Goal: Task Accomplishment & Management: Use online tool/utility

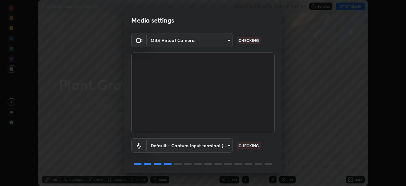
scroll to position [23, 0]
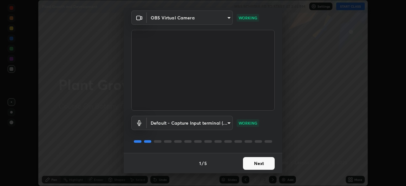
click at [257, 163] on button "Next" at bounding box center [259, 163] width 32 height 13
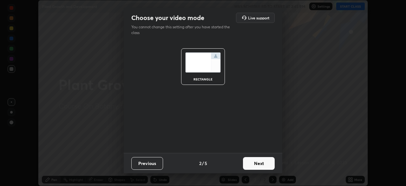
click at [258, 164] on button "Next" at bounding box center [259, 163] width 32 height 13
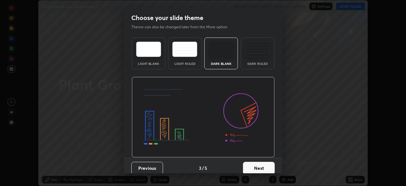
click at [257, 167] on button "Next" at bounding box center [259, 168] width 32 height 13
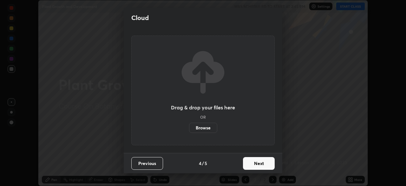
click at [256, 164] on button "Next" at bounding box center [259, 163] width 32 height 13
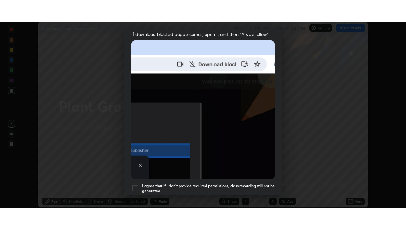
scroll to position [152, 0]
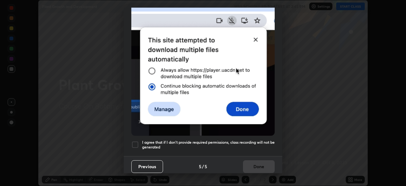
click at [137, 142] on div at bounding box center [135, 145] width 8 height 8
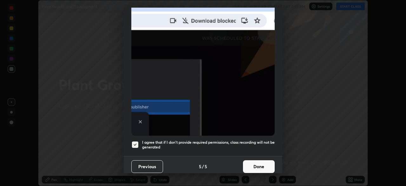
click at [250, 164] on button "Done" at bounding box center [259, 166] width 32 height 13
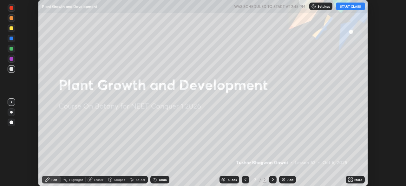
click at [344, 10] on button "START CLASS" at bounding box center [351, 7] width 29 height 8
click at [286, 178] on div "Add" at bounding box center [287, 180] width 17 height 8
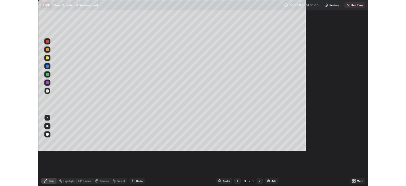
scroll to position [229, 406]
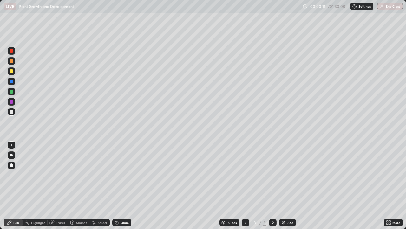
click at [12, 71] on div at bounding box center [12, 71] width 4 height 4
click at [13, 115] on div at bounding box center [12, 112] width 8 height 8
click at [12, 72] on div at bounding box center [12, 71] width 4 height 4
click at [286, 185] on div "Add" at bounding box center [287, 222] width 17 height 8
click at [15, 110] on div at bounding box center [12, 112] width 8 height 8
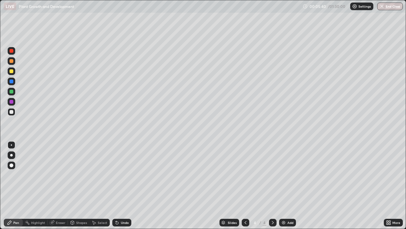
click at [121, 185] on div "Undo" at bounding box center [125, 222] width 8 height 3
click at [121, 185] on div "Undo" at bounding box center [121, 222] width 19 height 8
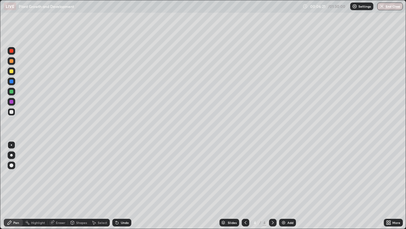
click at [121, 185] on div "Undo" at bounding box center [125, 222] width 8 height 3
click at [122, 185] on div "Undo" at bounding box center [125, 222] width 8 height 3
click at [121, 185] on div "Undo" at bounding box center [125, 222] width 8 height 3
click at [10, 72] on div at bounding box center [12, 71] width 4 height 4
click at [244, 185] on icon at bounding box center [245, 222] width 5 height 5
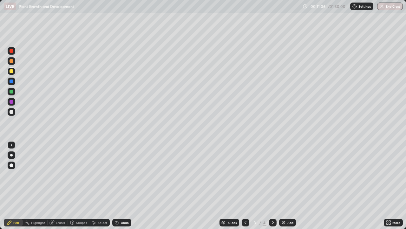
click at [14, 90] on div at bounding box center [12, 92] width 8 height 8
click at [273, 185] on icon at bounding box center [273, 222] width 2 height 3
click at [12, 111] on div at bounding box center [12, 112] width 4 height 4
click at [272, 185] on div at bounding box center [273, 222] width 8 height 13
click at [284, 185] on img at bounding box center [283, 222] width 5 height 5
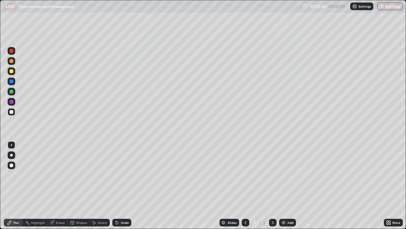
click at [121, 185] on div "Undo" at bounding box center [125, 222] width 8 height 3
click at [146, 185] on div "Slides 5 / 5 Add" at bounding box center [257, 222] width 253 height 13
click at [141, 185] on div "Slides 5 / 5 Add" at bounding box center [257, 222] width 253 height 13
click at [13, 70] on div at bounding box center [12, 71] width 4 height 4
click at [160, 185] on div "Slides 5 / 5 Add" at bounding box center [257, 222] width 253 height 13
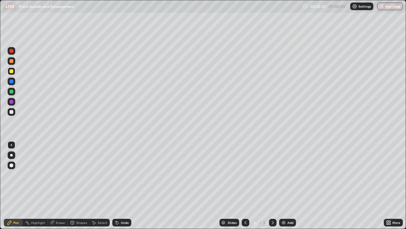
click at [154, 185] on div "Slides 5 / 5 Add" at bounding box center [257, 222] width 253 height 13
click at [144, 185] on div "Slides 5 / 5 Add" at bounding box center [257, 222] width 253 height 13
click at [14, 79] on div at bounding box center [12, 81] width 8 height 8
click at [0, 147] on div "Setting up your live class" at bounding box center [203, 114] width 406 height 229
click at [282, 185] on div "Add" at bounding box center [287, 222] width 17 height 8
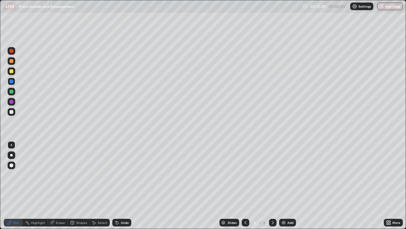
click at [13, 112] on div at bounding box center [12, 112] width 4 height 4
click at [117, 185] on icon at bounding box center [117, 222] width 3 height 3
click at [118, 185] on icon at bounding box center [117, 222] width 5 height 5
click at [119, 185] on div "Undo" at bounding box center [121, 222] width 19 height 8
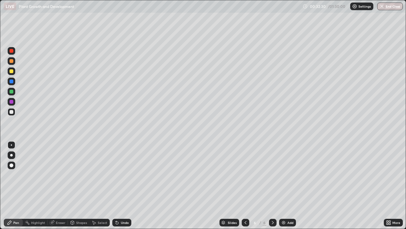
click at [284, 185] on img at bounding box center [283, 222] width 5 height 5
click at [14, 73] on div at bounding box center [12, 71] width 8 height 8
click at [286, 185] on div "Add" at bounding box center [287, 222] width 17 height 8
click at [15, 112] on div at bounding box center [12, 112] width 8 height 8
click at [243, 185] on icon at bounding box center [245, 222] width 5 height 5
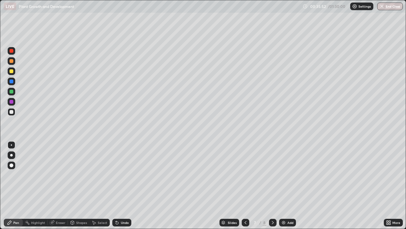
click at [272, 185] on icon at bounding box center [273, 222] width 5 height 5
click at [271, 185] on icon at bounding box center [273, 222] width 5 height 5
click at [283, 185] on img at bounding box center [283, 222] width 5 height 5
click at [279, 185] on div "Add" at bounding box center [287, 222] width 17 height 8
click at [13, 72] on div at bounding box center [12, 71] width 4 height 4
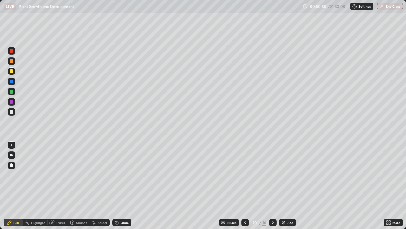
click at [14, 61] on div at bounding box center [12, 61] width 8 height 8
click at [118, 185] on icon at bounding box center [117, 222] width 5 height 5
click at [120, 185] on div "Undo" at bounding box center [121, 222] width 19 height 8
click at [121, 185] on div "Undo" at bounding box center [125, 222] width 8 height 3
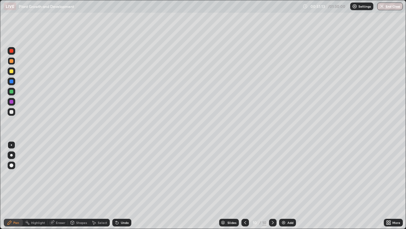
click at [121, 185] on div "Undo" at bounding box center [125, 222] width 8 height 3
click at [119, 185] on div "Undo" at bounding box center [121, 222] width 19 height 8
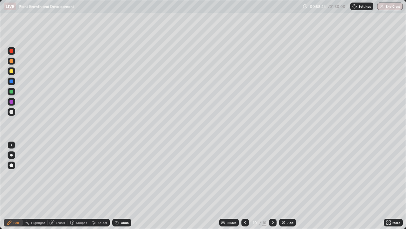
click at [244, 185] on icon at bounding box center [245, 222] width 5 height 5
click at [246, 185] on div at bounding box center [246, 222] width 8 height 13
click at [245, 185] on icon at bounding box center [245, 222] width 5 height 5
click at [244, 185] on icon at bounding box center [245, 222] width 2 height 3
click at [245, 185] on icon at bounding box center [245, 222] width 5 height 5
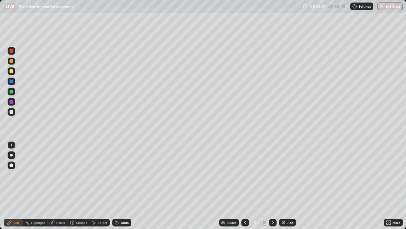
click at [244, 185] on div at bounding box center [246, 222] width 8 height 8
click at [272, 185] on icon at bounding box center [273, 222] width 5 height 5
click at [272, 185] on icon at bounding box center [273, 222] width 2 height 3
click at [272, 185] on icon at bounding box center [273, 222] width 5 height 5
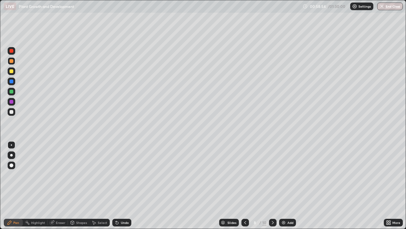
click at [271, 185] on icon at bounding box center [273, 222] width 5 height 5
click at [272, 185] on icon at bounding box center [273, 222] width 2 height 3
click at [272, 185] on icon at bounding box center [273, 222] width 5 height 5
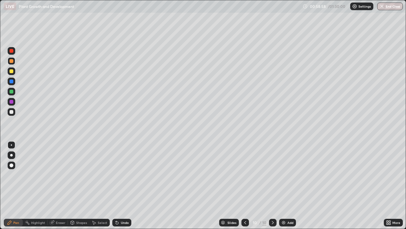
click at [243, 185] on icon at bounding box center [245, 222] width 5 height 5
click at [245, 185] on icon at bounding box center [245, 222] width 5 height 5
click at [242, 185] on div at bounding box center [246, 222] width 8 height 8
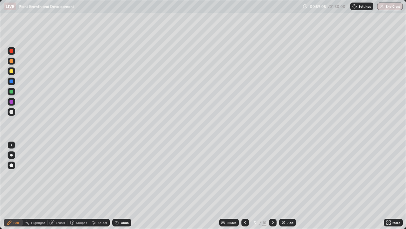
click at [242, 185] on div at bounding box center [246, 222] width 8 height 8
click at [285, 185] on div "Add" at bounding box center [287, 222] width 17 height 8
click at [286, 185] on div "Add" at bounding box center [287, 222] width 17 height 8
click at [390, 185] on icon at bounding box center [390, 221] width 2 height 2
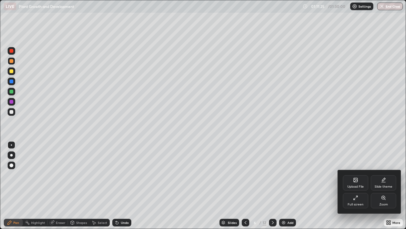
click at [362, 185] on div "Full screen" at bounding box center [355, 200] width 25 height 15
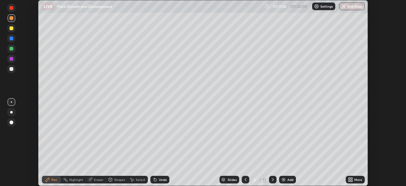
scroll to position [31566, 31346]
click at [354, 5] on button "End Class" at bounding box center [352, 7] width 26 height 8
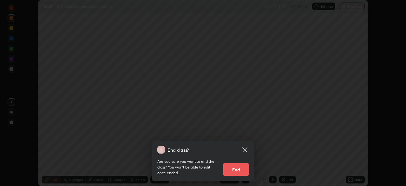
click at [235, 168] on button "End" at bounding box center [236, 169] width 25 height 13
